Goal: Task Accomplishment & Management: Complete application form

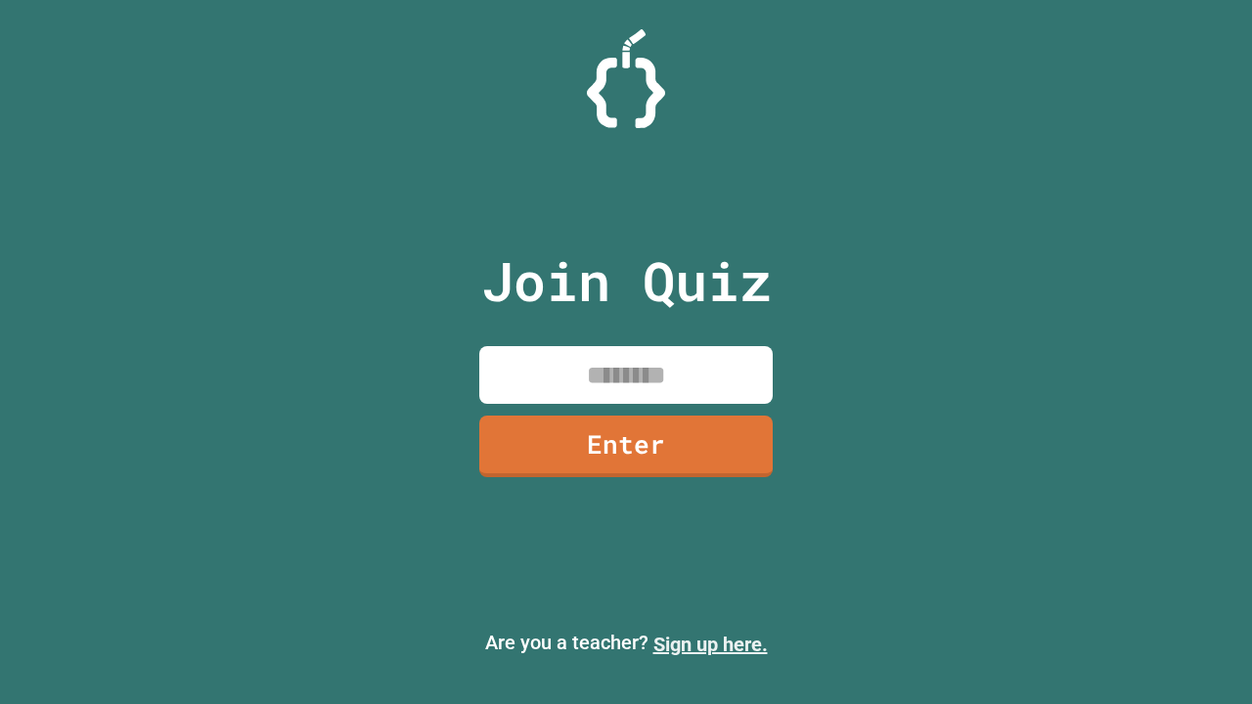
click at [710, 645] on link "Sign up here." at bounding box center [711, 644] width 114 height 23
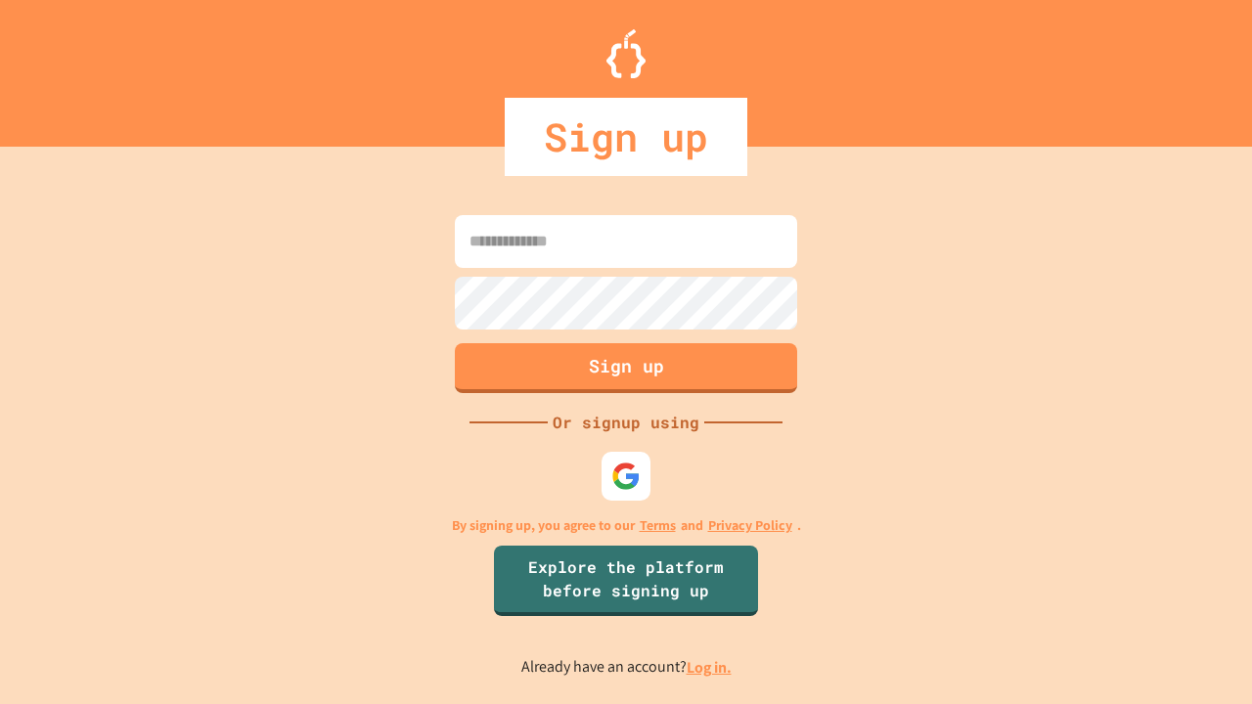
click at [710, 667] on link "Log in." at bounding box center [709, 667] width 45 height 21
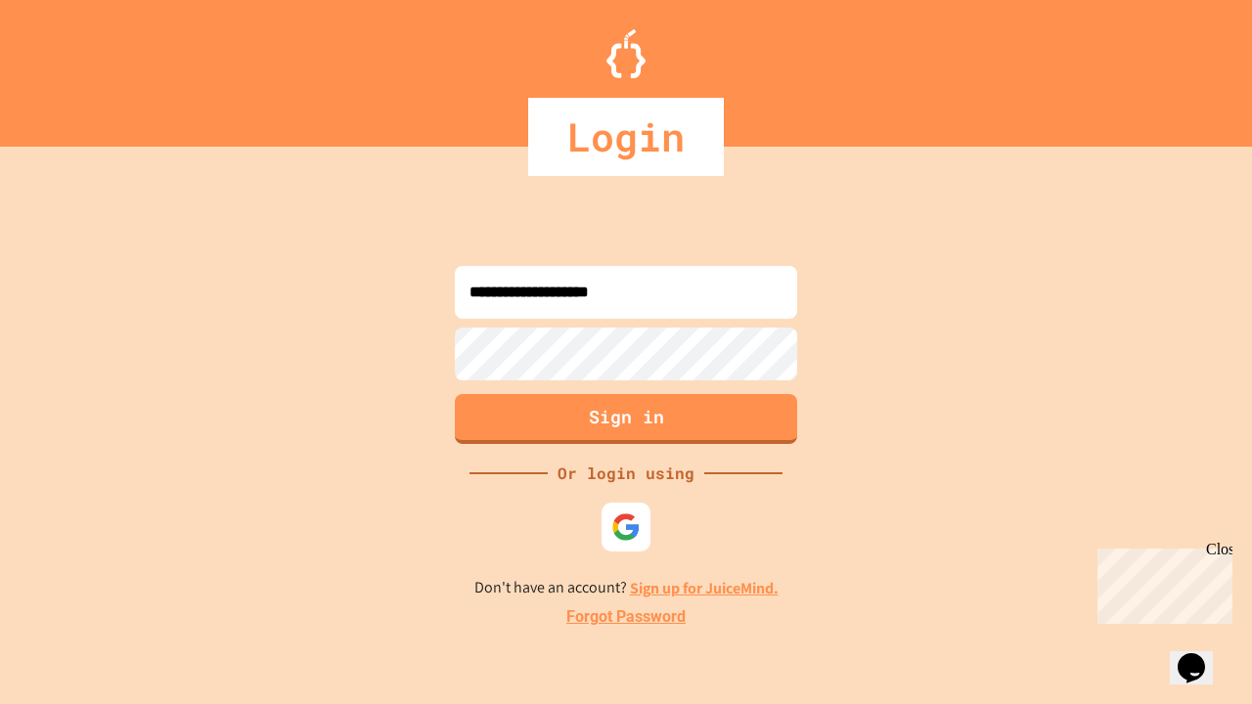
type input "**********"
